Goal: Information Seeking & Learning: Find specific fact

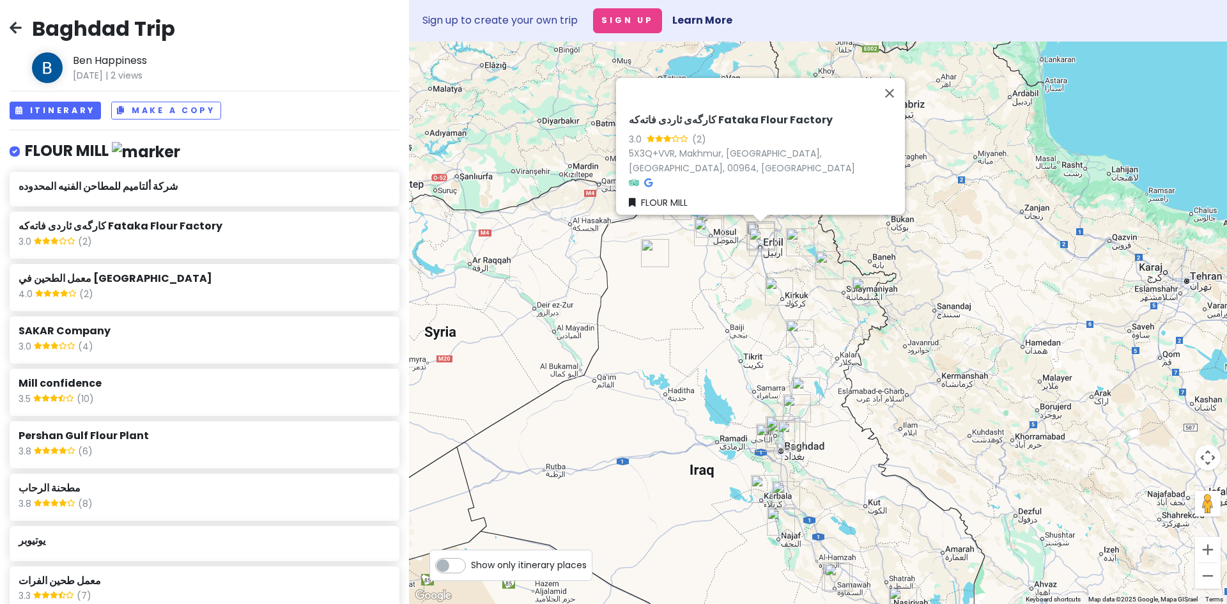
click at [225, 288] on div "4.0 (2)" at bounding box center [204, 295] width 371 height 17
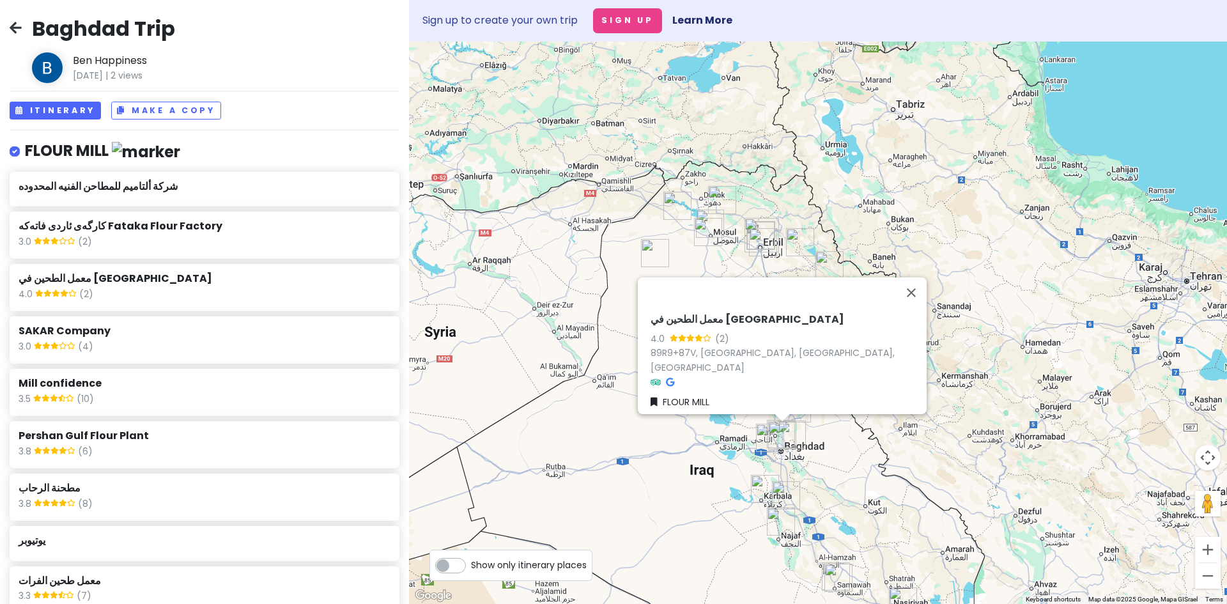
click at [258, 345] on div "3.0 (4)" at bounding box center [204, 347] width 371 height 17
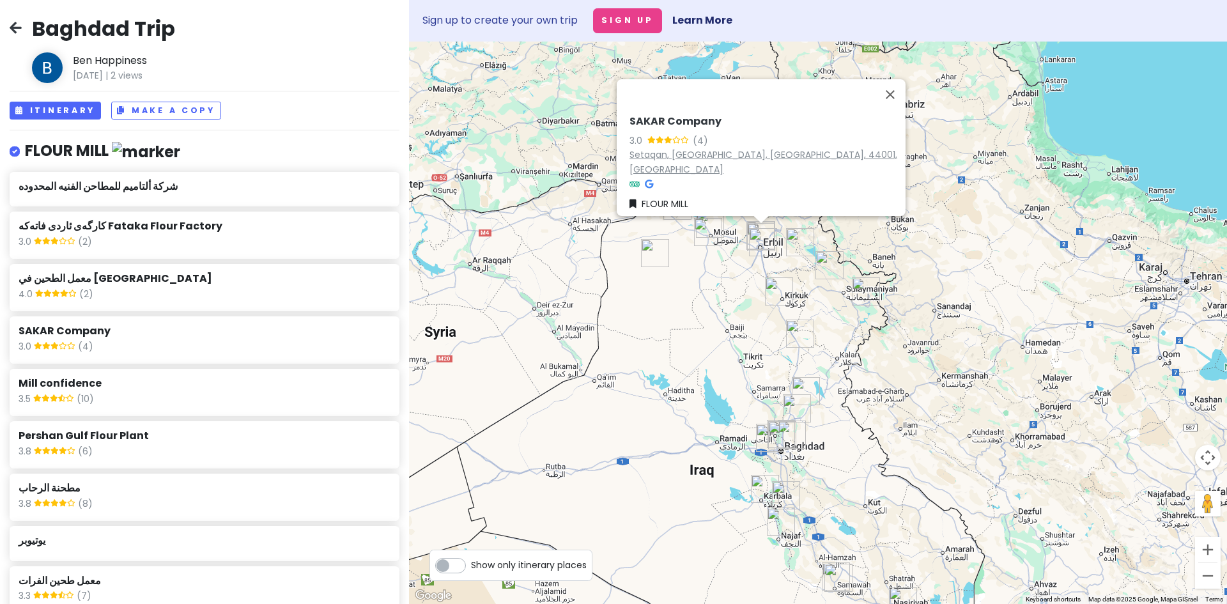
click at [749, 165] on link "Setaqan, Erbil, Erbil Governorate, 44001, Iraq" at bounding box center [764, 161] width 268 height 27
click at [187, 394] on div "3.5 (10)" at bounding box center [204, 400] width 371 height 17
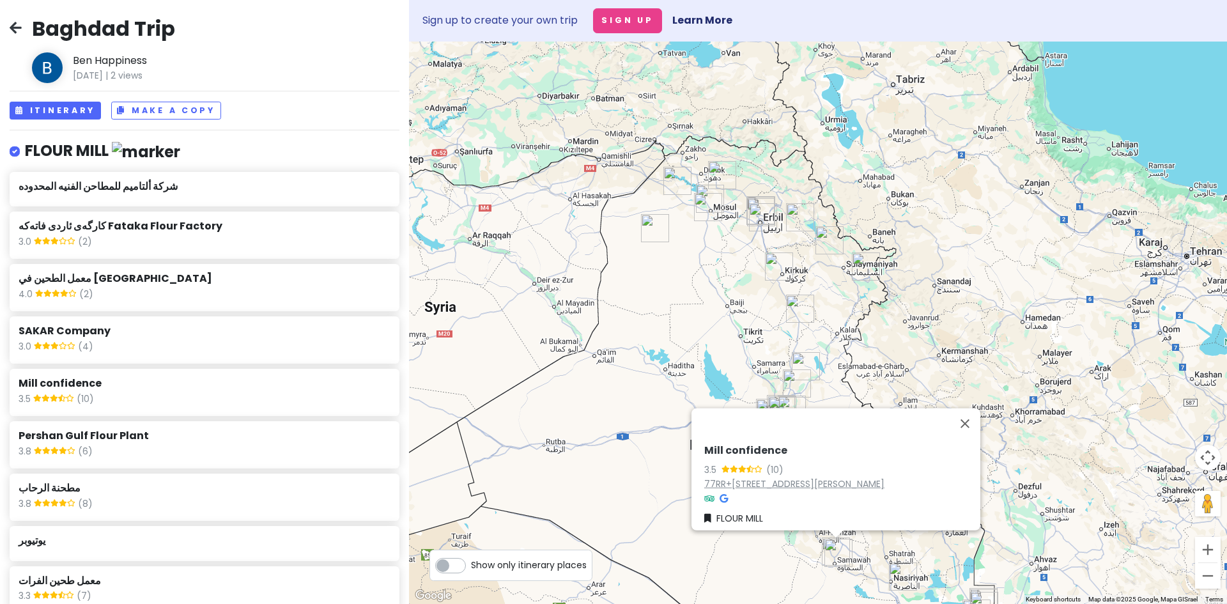
click at [816, 477] on link "77RR+3C4, 8, Samawah, Al Muthanna Governorate, Iraq" at bounding box center [794, 483] width 180 height 13
click at [213, 453] on div "3.8 (6)" at bounding box center [204, 452] width 371 height 17
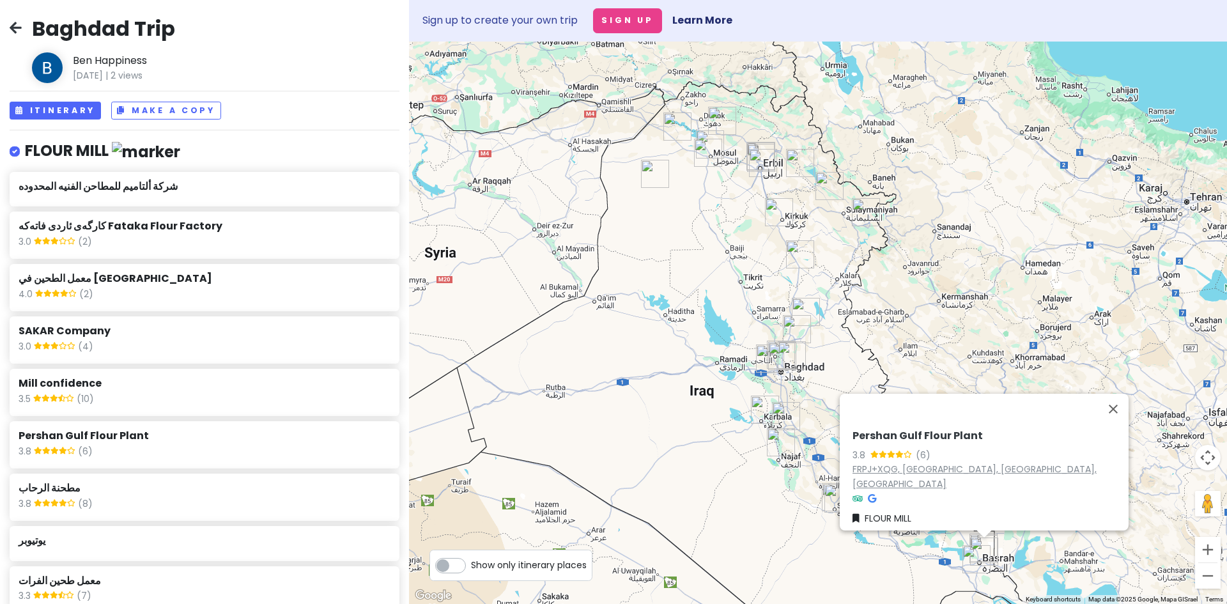
click at [904, 470] on link "FRPJ+XQG, Basrah, Basra Governorate, Iraq" at bounding box center [975, 476] width 244 height 27
click at [228, 488] on h6 "مطحنة الرحاب" at bounding box center [204, 488] width 371 height 13
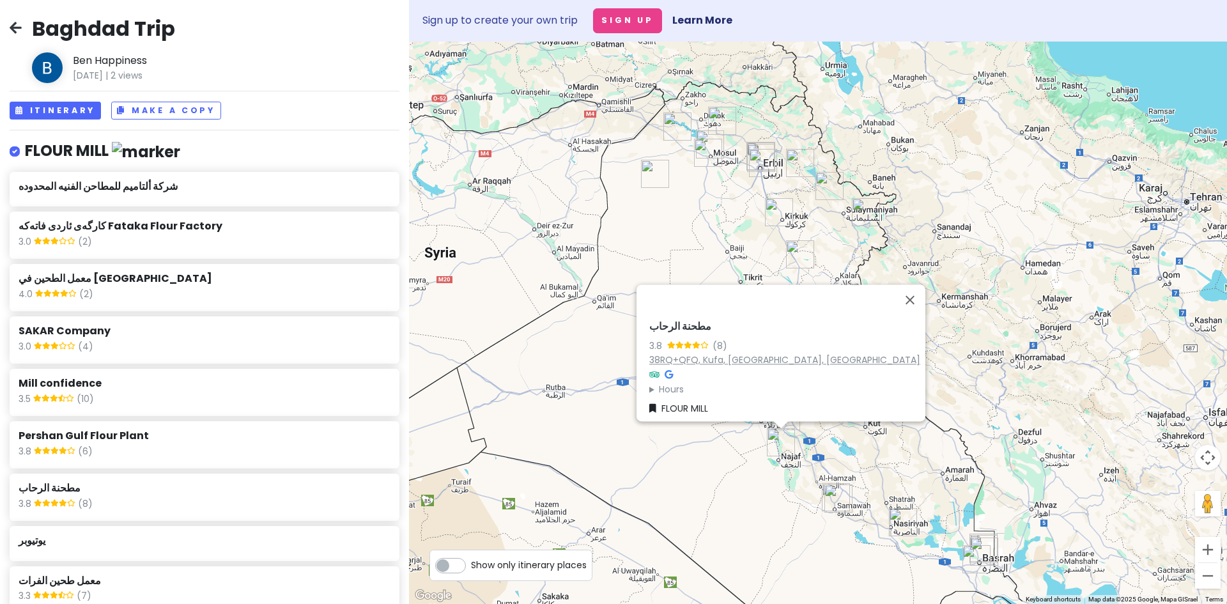
click at [759, 354] on link "38RQ+QFQ, Kufa, Najaf Governorate, Iraq" at bounding box center [784, 360] width 271 height 13
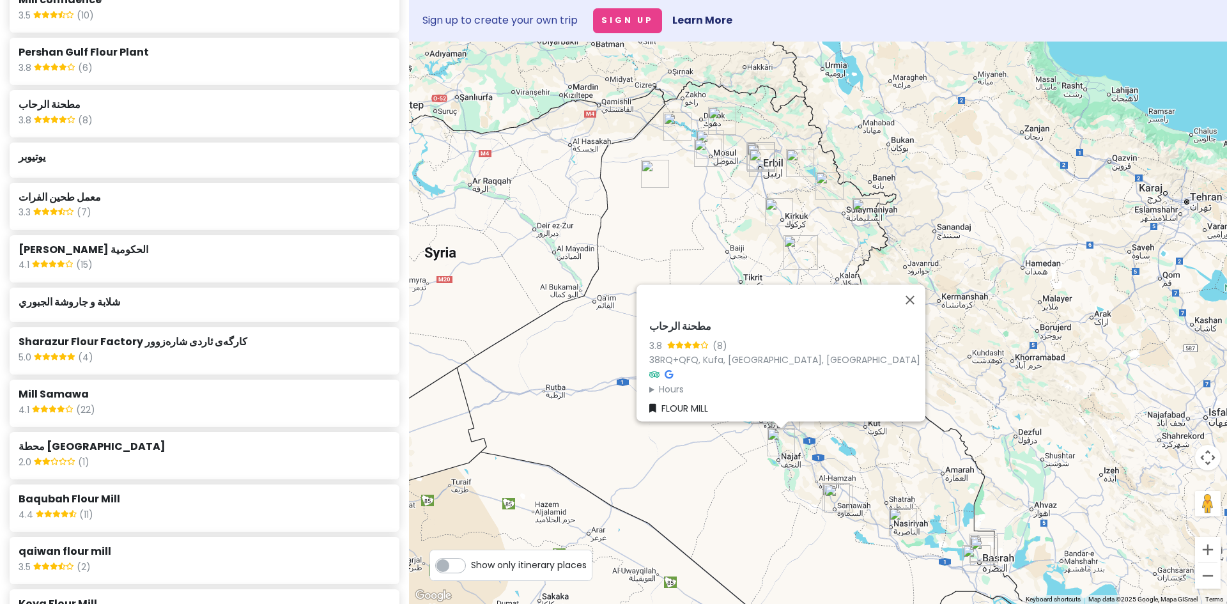
scroll to position [447, 0]
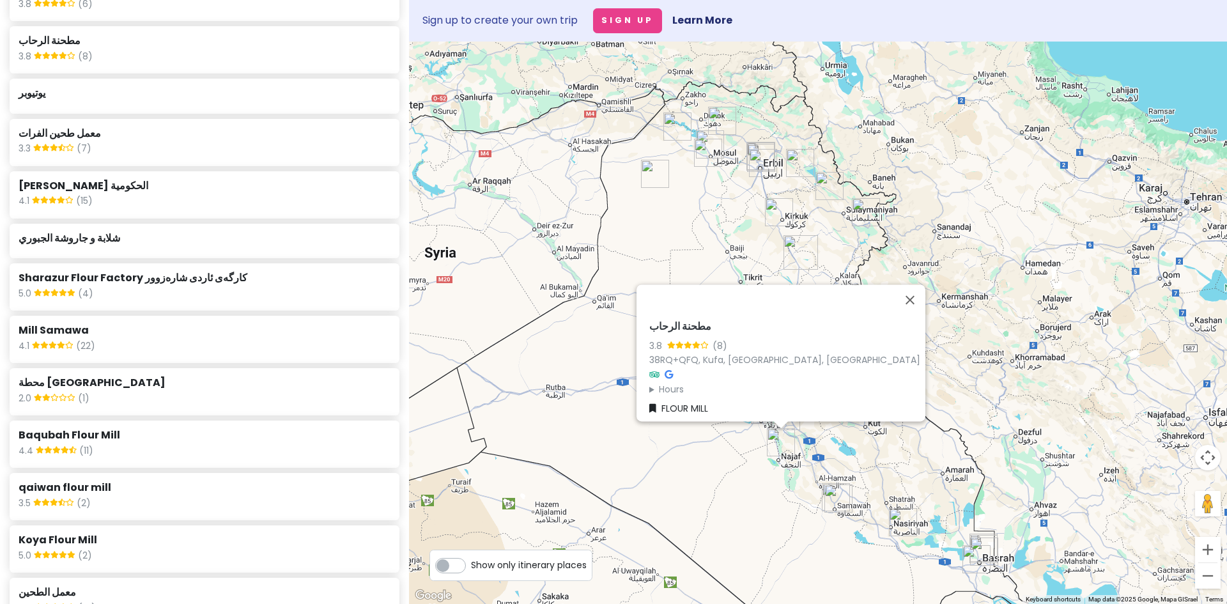
click at [61, 99] on div "يوتيوبر" at bounding box center [204, 96] width 371 height 24
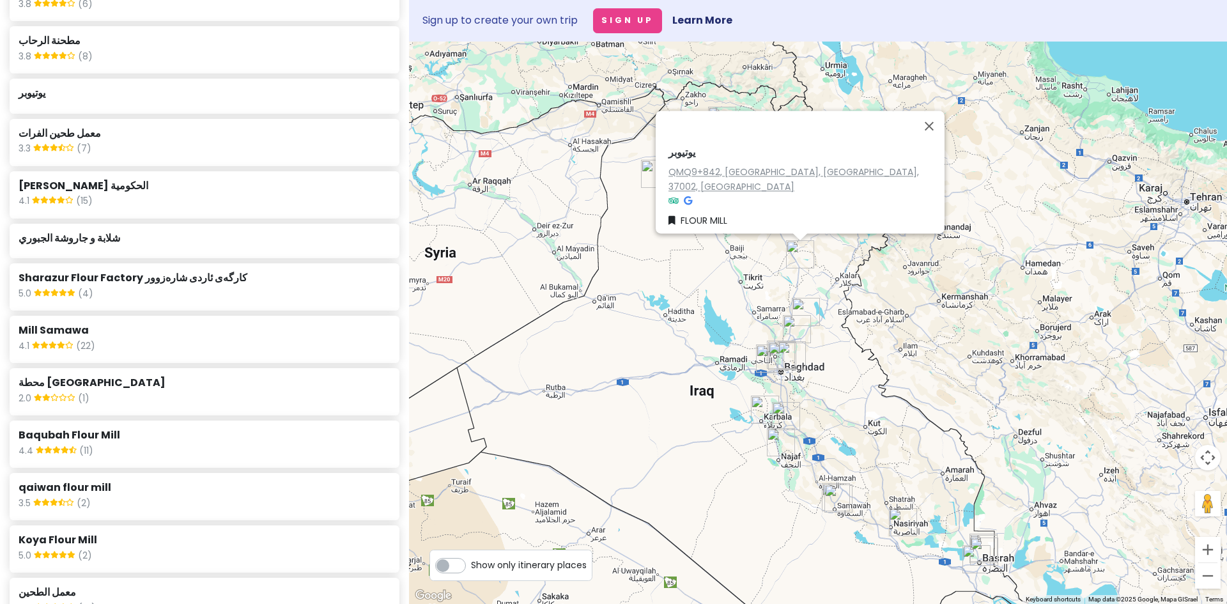
click at [704, 182] on link "QMQ9+842, Sulayman Beg, Saladin Governorate, 37002, Iraq" at bounding box center [794, 179] width 251 height 27
click at [124, 139] on h6 "معمل طحين الفرات" at bounding box center [204, 133] width 371 height 13
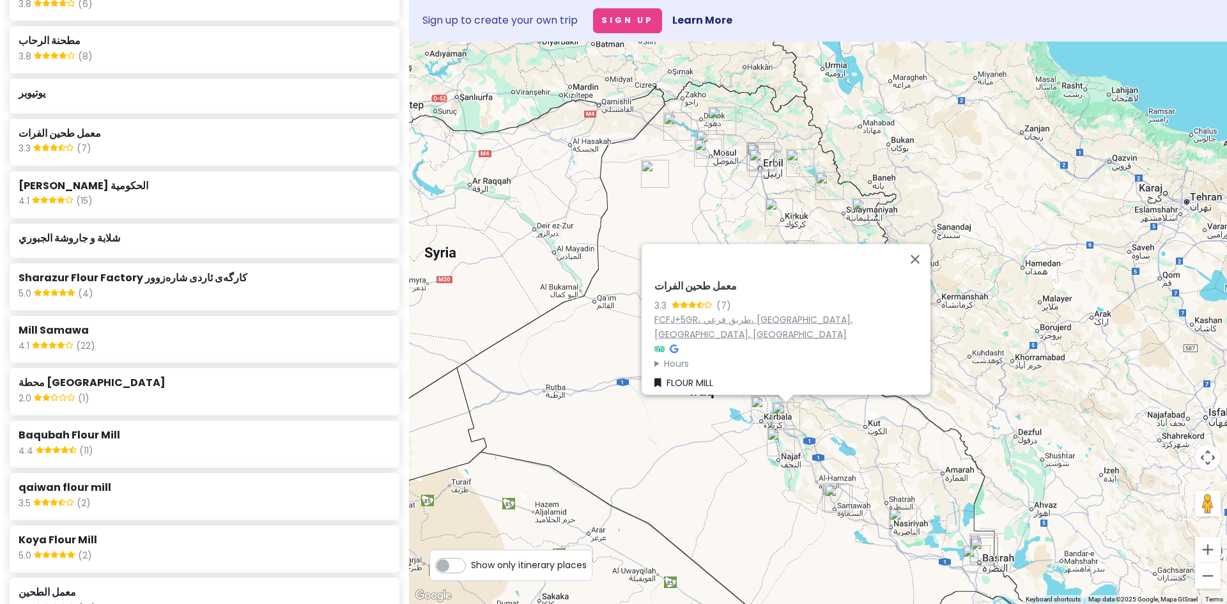
click at [714, 321] on link "FCFJ+5GR، طريق فرعي، Al Hillah, Babylon Governorate, Iraq" at bounding box center [753, 326] width 198 height 27
click at [128, 192] on div "مطحنة الحسين ع الحكومية 4.1 (15)" at bounding box center [204, 194] width 371 height 37
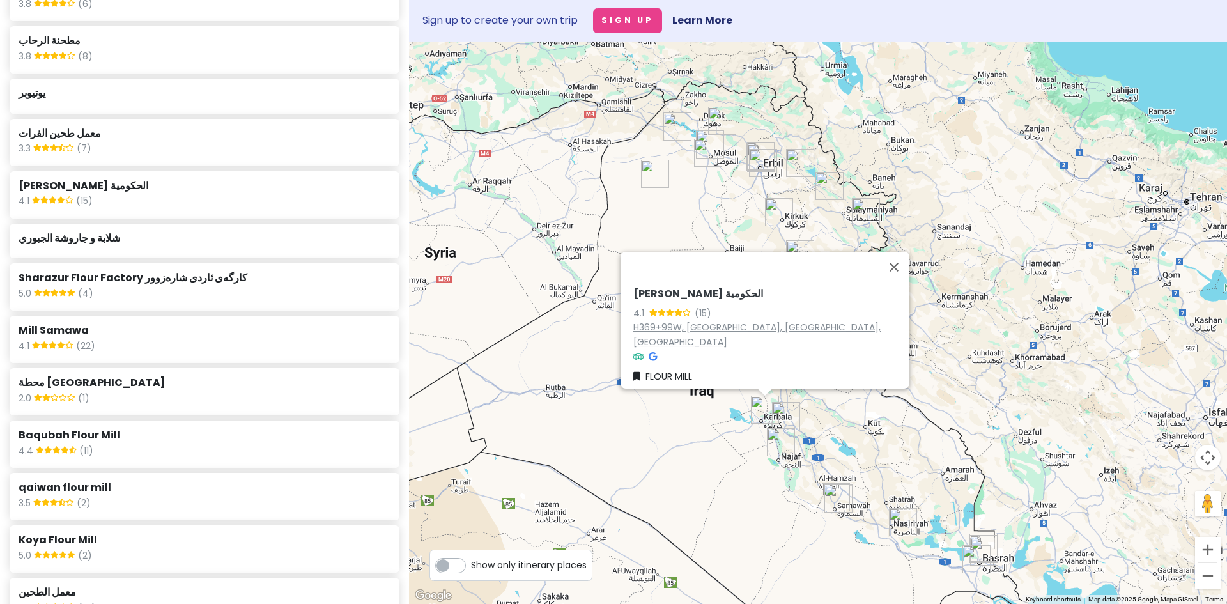
click at [652, 330] on link "H369+99W, Karbala, Karbala Governorate, Iraq" at bounding box center [756, 334] width 247 height 27
click at [196, 233] on h6 "شلابة و [PERSON_NAME]" at bounding box center [204, 238] width 371 height 13
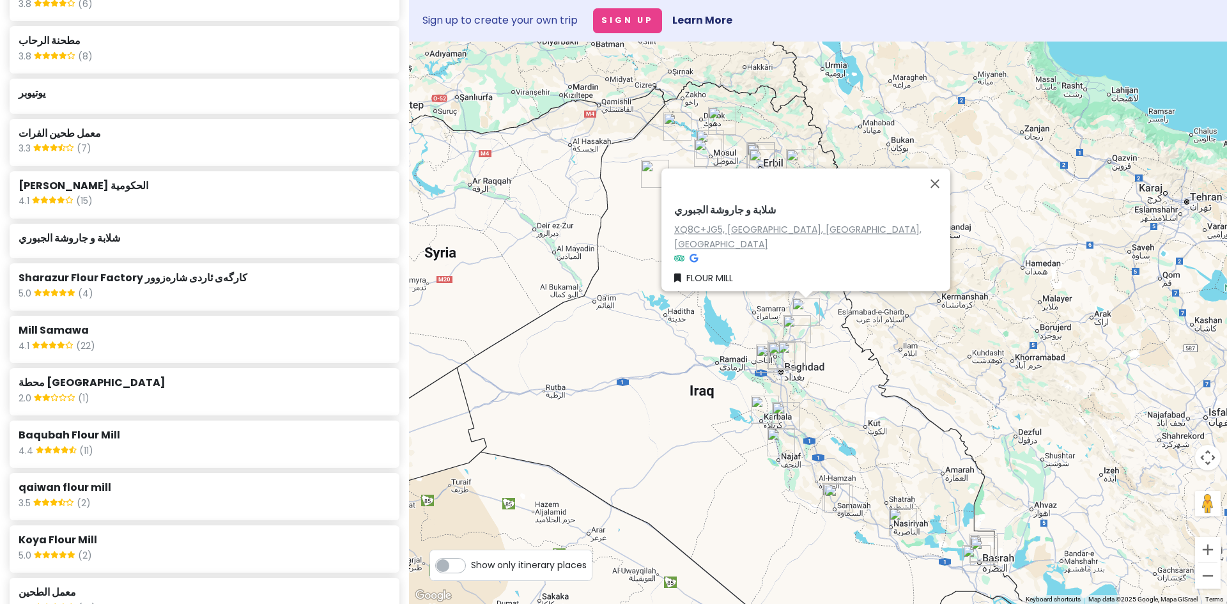
click at [688, 233] on link "XQ8C+JG5, Miqdadiyah, Diyala Governorate, Iraq" at bounding box center [797, 236] width 247 height 27
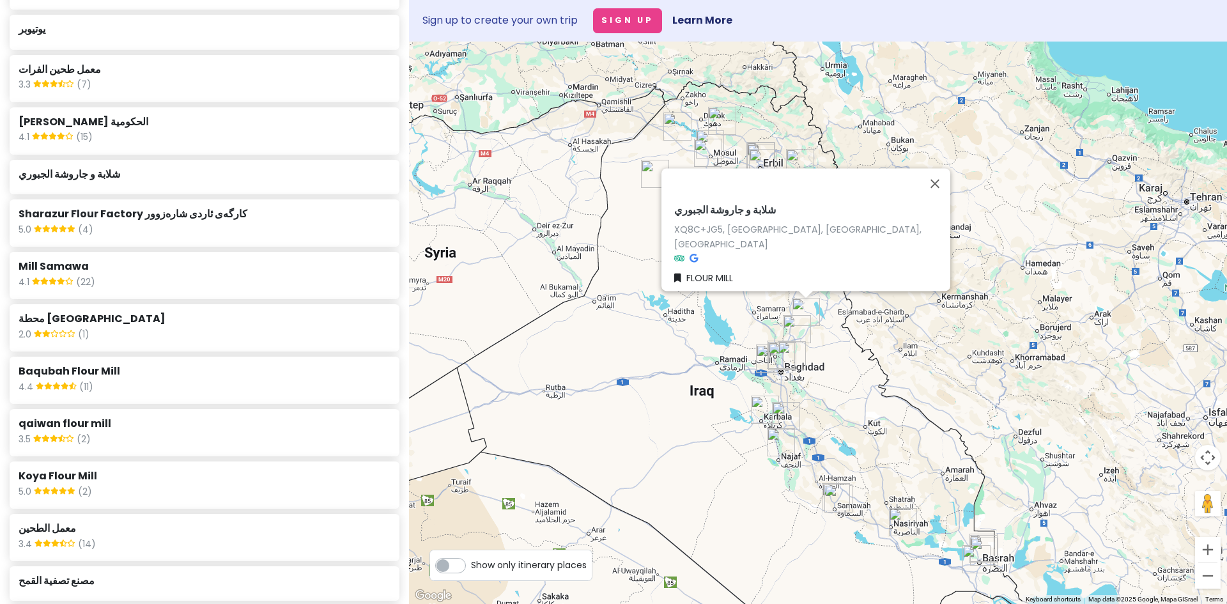
click at [201, 219] on h6 "Sharazur Flour Factory کارگەی ئاردی شارەزوور" at bounding box center [204, 214] width 371 height 13
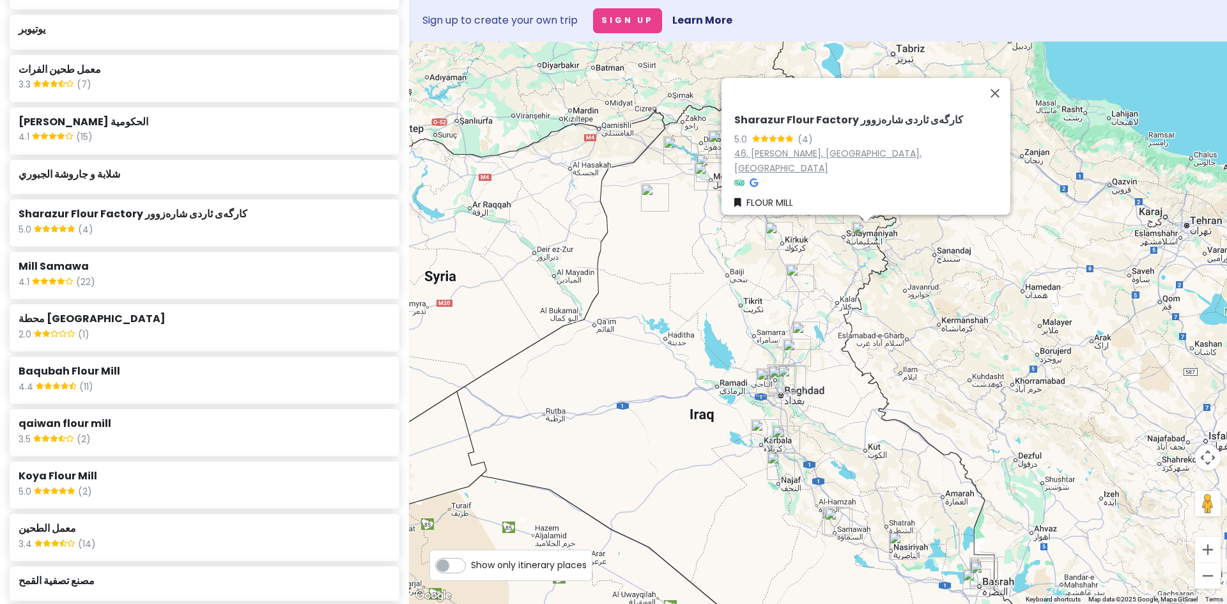
click at [763, 160] on link "46, Said Sadiq, Sulaymaniyah Governorate, Iraq" at bounding box center [827, 160] width 187 height 27
click at [183, 275] on div "4.1 (22)" at bounding box center [204, 283] width 371 height 17
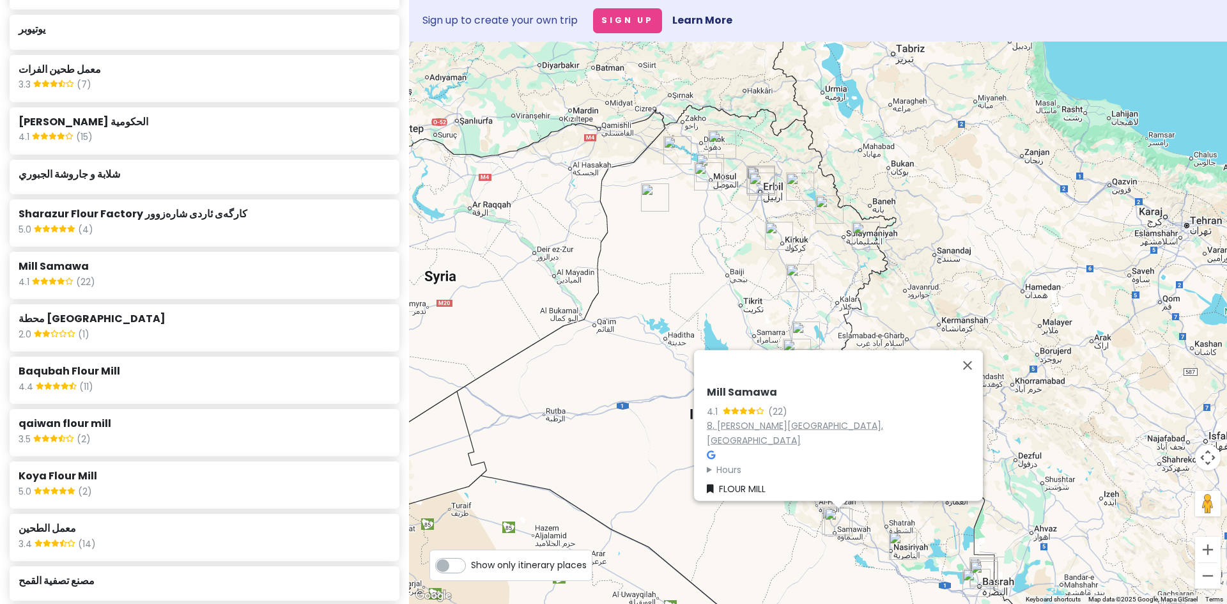
click at [741, 434] on link "8, Al Muthanna Governorate, Iraq" at bounding box center [795, 432] width 176 height 27
